Goal: Transaction & Acquisition: Purchase product/service

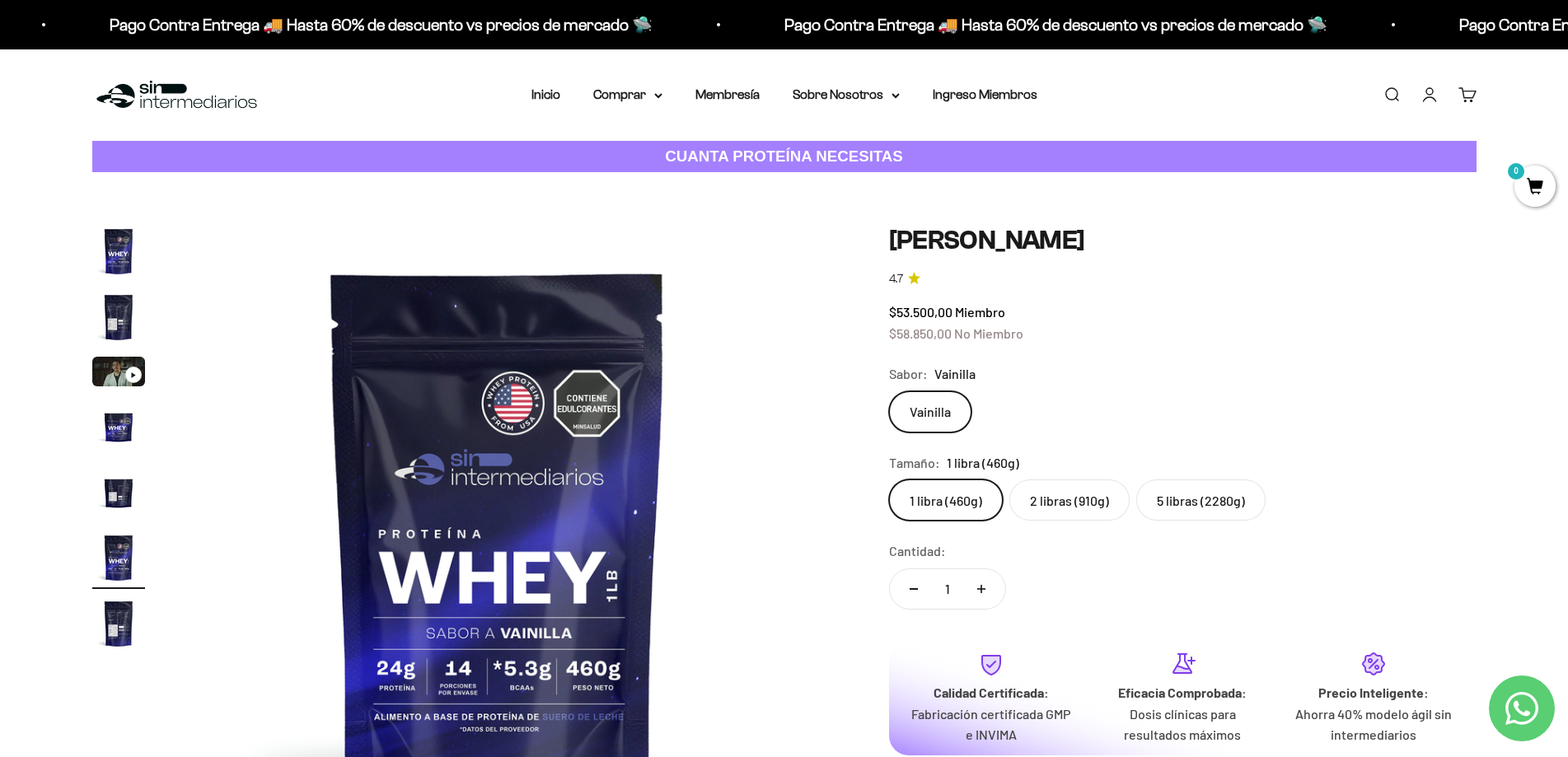
scroll to position [192, 0]
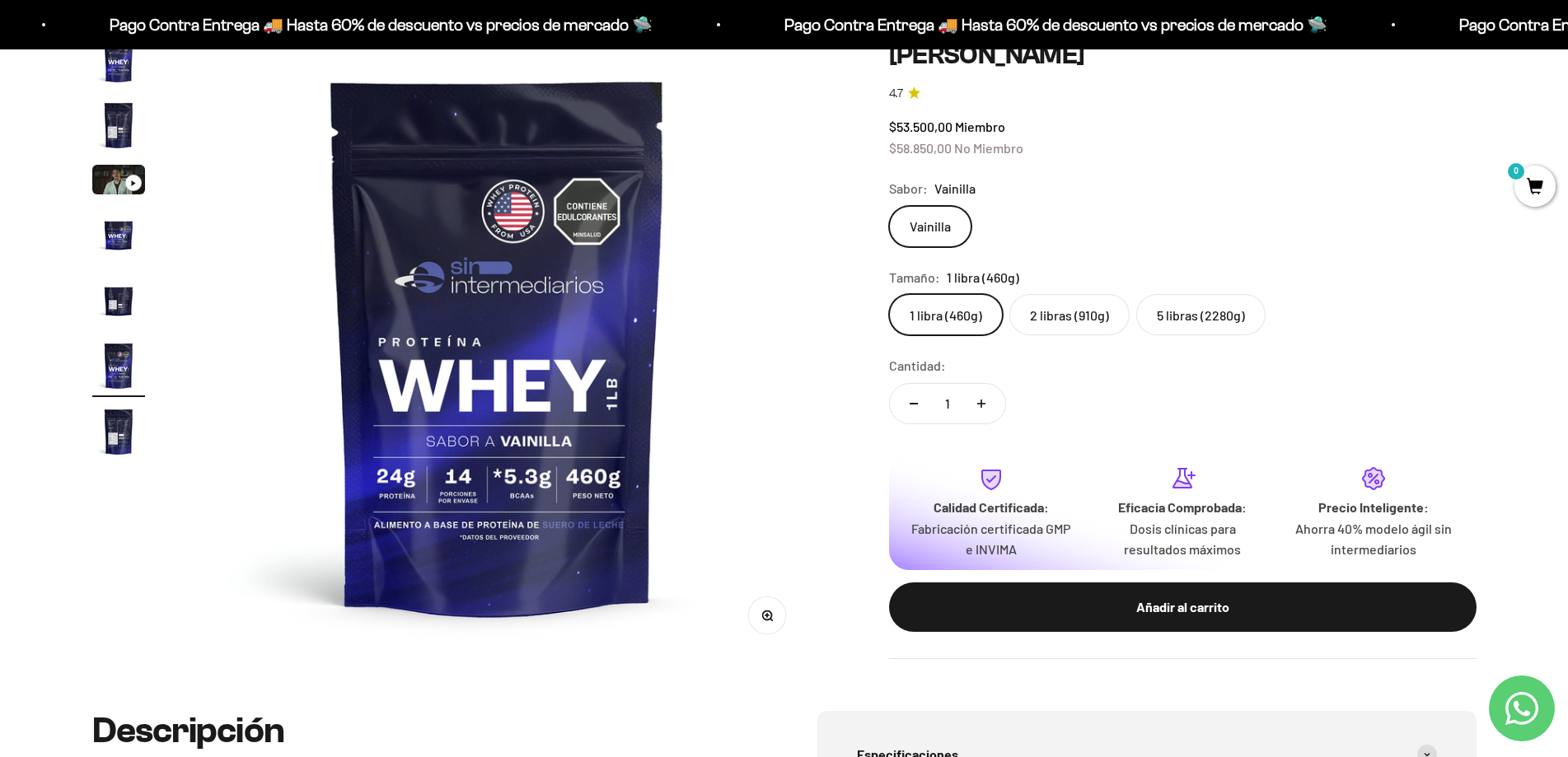
click at [1076, 321] on label "2 libras (910g)" at bounding box center [1069, 314] width 120 height 42
click at [889, 294] on input "2 libras (910g)" at bounding box center [888, 293] width 1 height 1
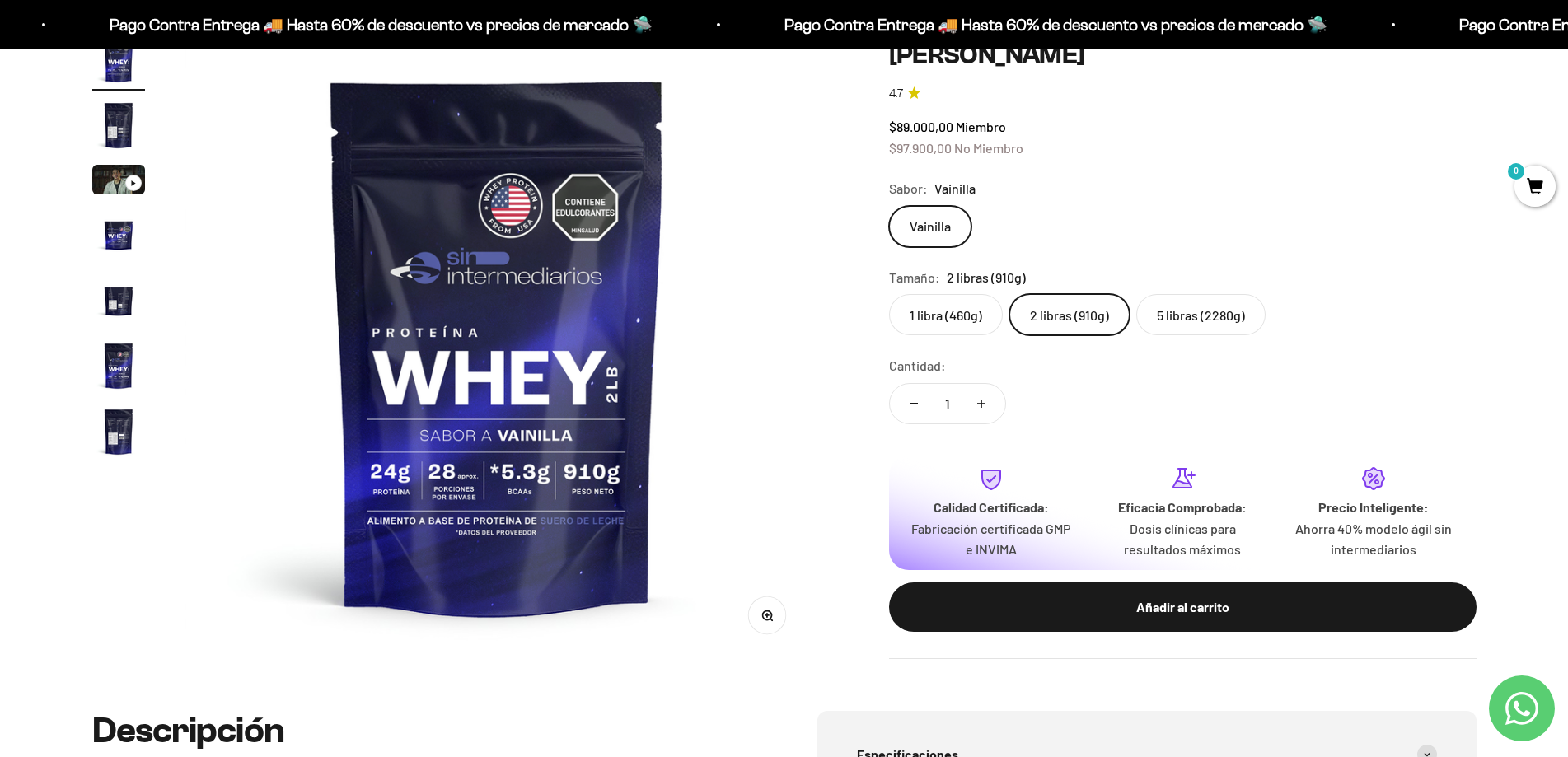
click at [1212, 325] on label "5 libras (2280g)" at bounding box center [1200, 314] width 129 height 42
click at [889, 294] on input "5 libras (2280g)" at bounding box center [888, 293] width 1 height 1
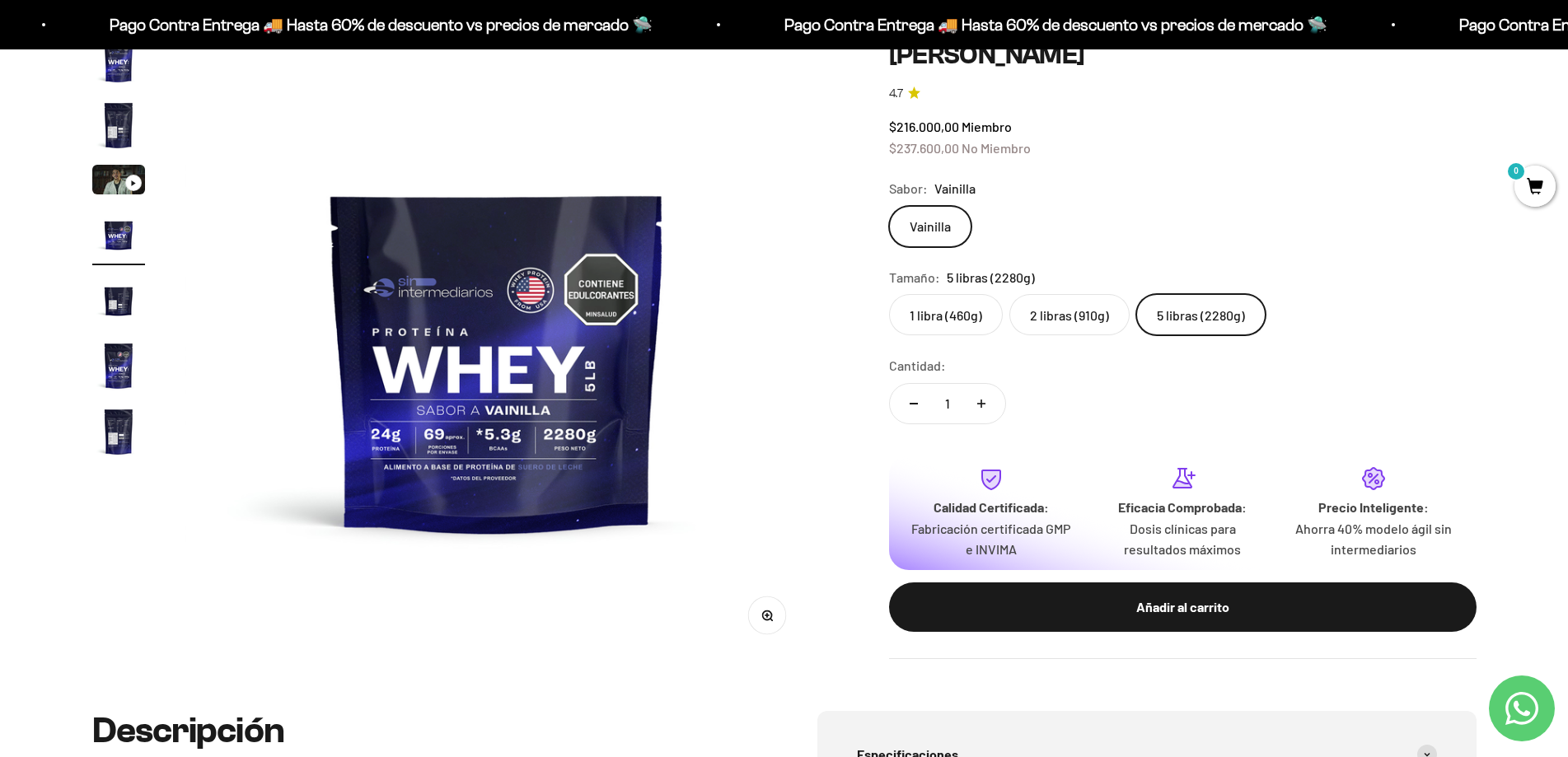
click at [1065, 322] on label "2 libras (910g)" at bounding box center [1069, 314] width 120 height 42
click at [889, 294] on input "2 libras (910g)" at bounding box center [888, 293] width 1 height 1
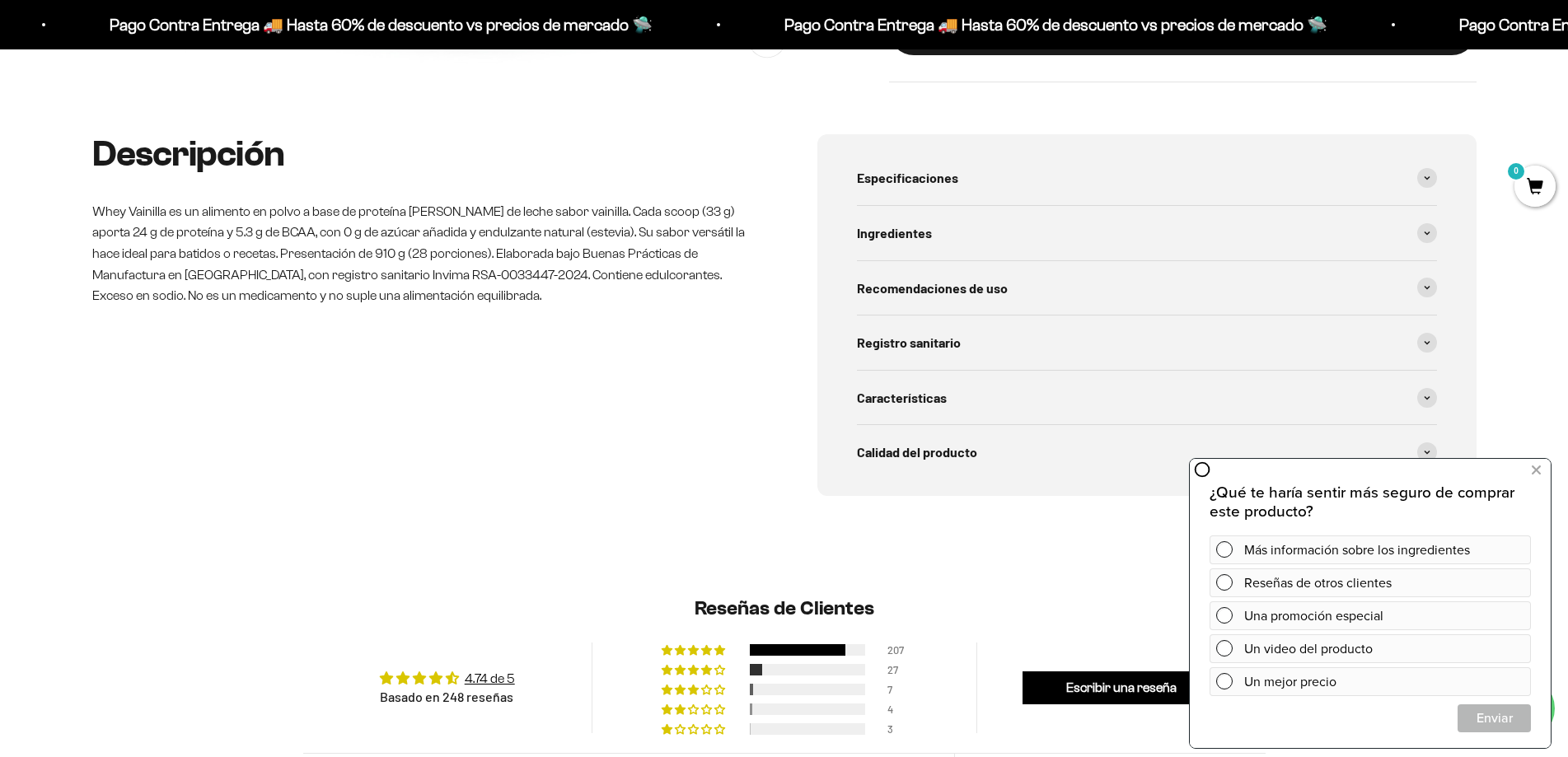
scroll to position [961, 0]
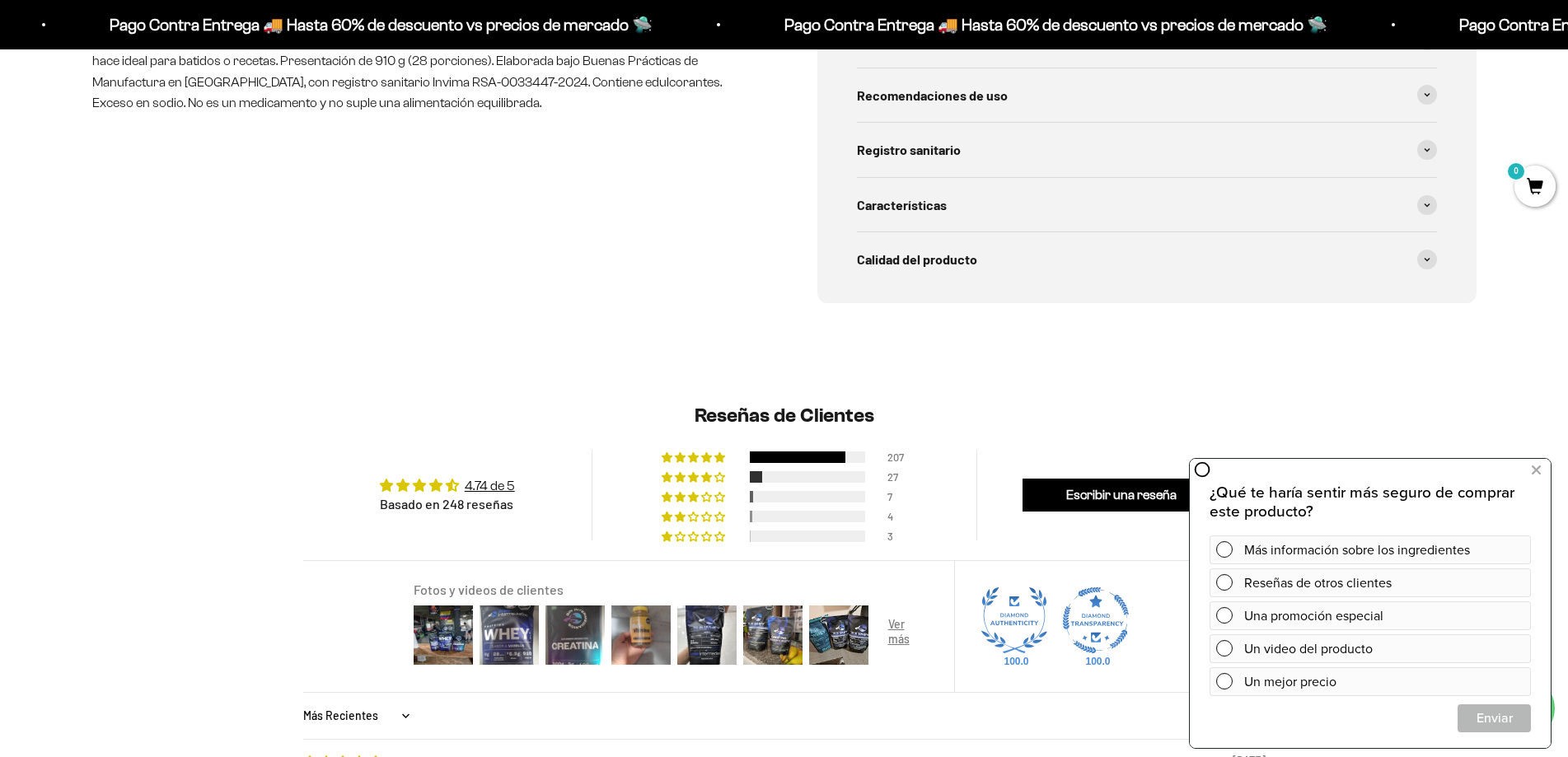
click at [697, 462] on div "83% (207) reviews with 5 star rating" at bounding box center [694, 457] width 66 height 11
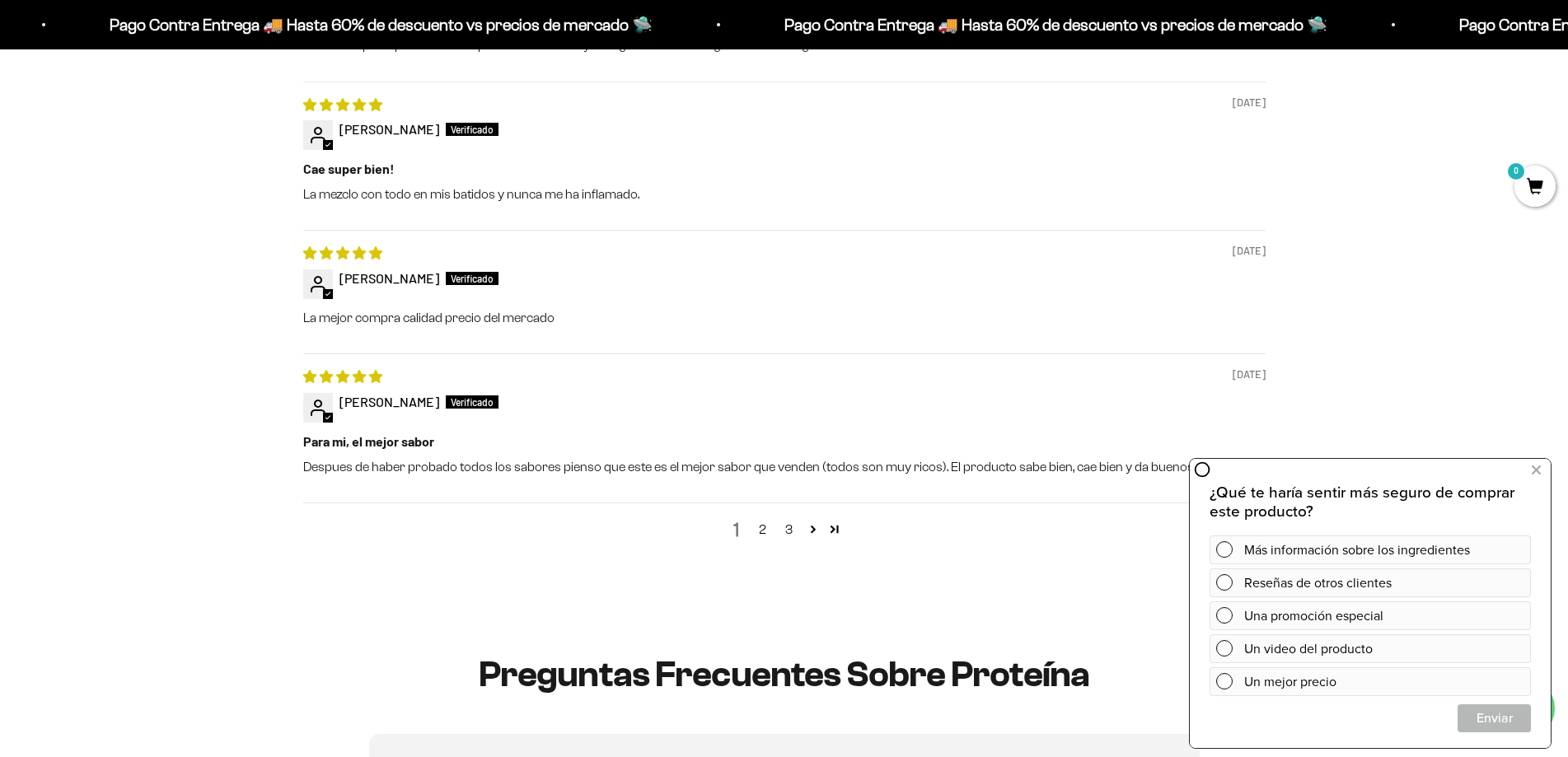
scroll to position [2116, 0]
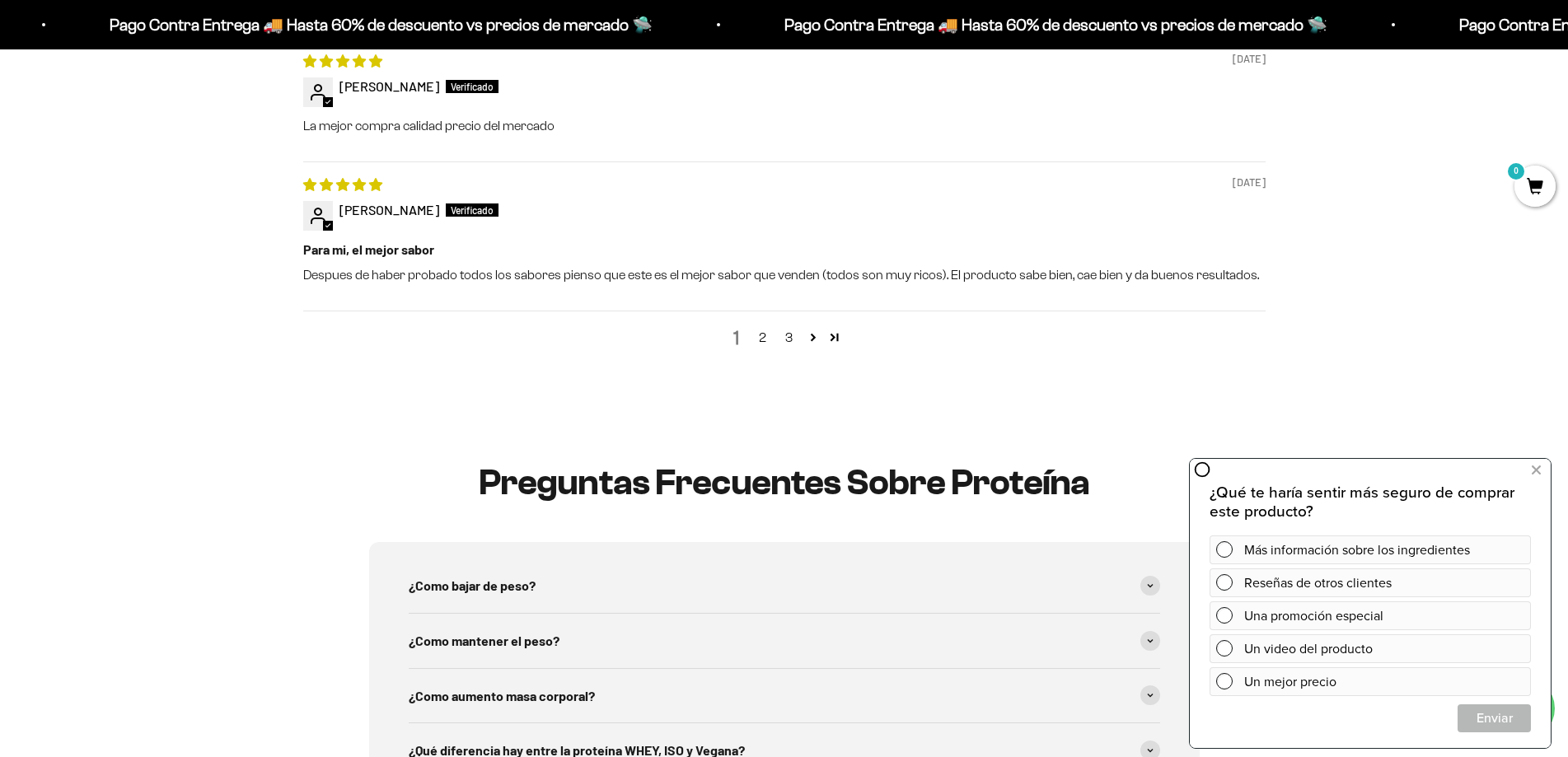
click at [759, 334] on link "2" at bounding box center [763, 337] width 27 height 19
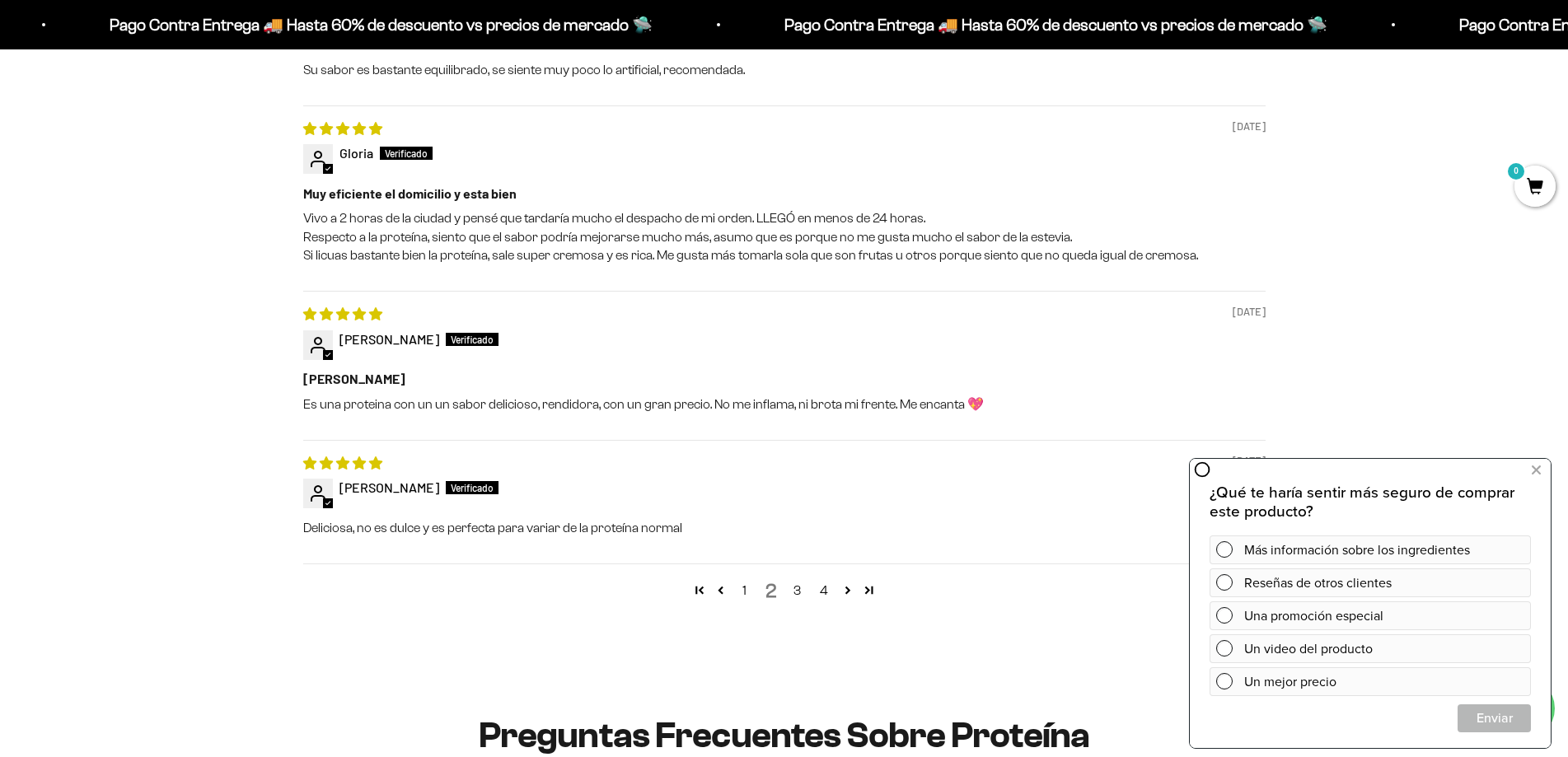
scroll to position [1348, 0]
